Goal: Connect with others: Connect with other users

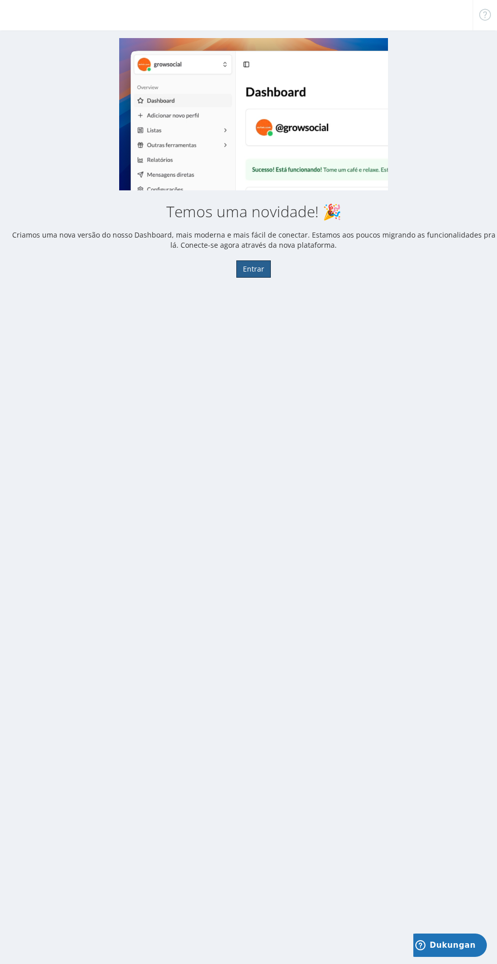
click at [262, 271] on button "Entrar" at bounding box center [254, 268] width 35 height 17
